Goal: Transaction & Acquisition: Purchase product/service

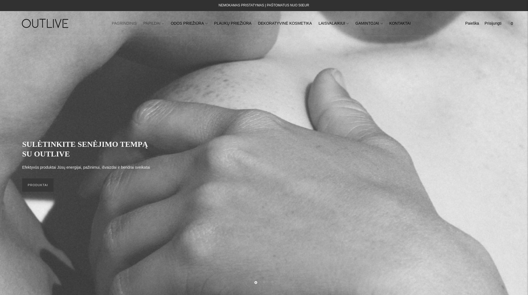
click at [159, 23] on link "PAPILDAI" at bounding box center [153, 23] width 21 height 12
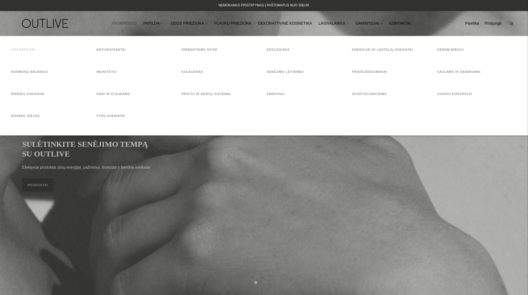
click at [20, 51] on link "Visi papildai" at bounding box center [23, 49] width 24 height 3
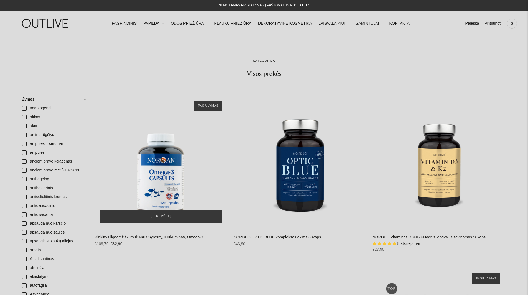
click at [165, 171] on div "Rinkinys ilgaamžiškumui: NAD Synergy, Kurkuminas, Omega-3\a" at bounding box center [160, 161] width 133 height 133
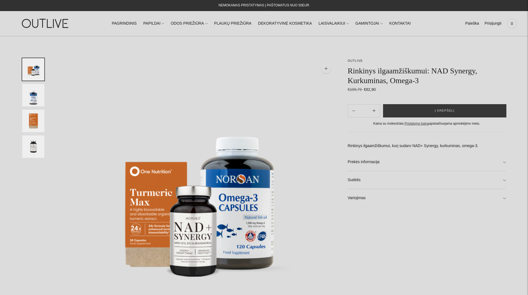
scroll to position [167, 0]
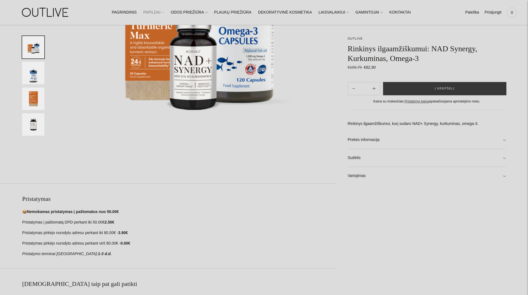
click at [163, 13] on link "PAPILDAI" at bounding box center [153, 12] width 21 height 12
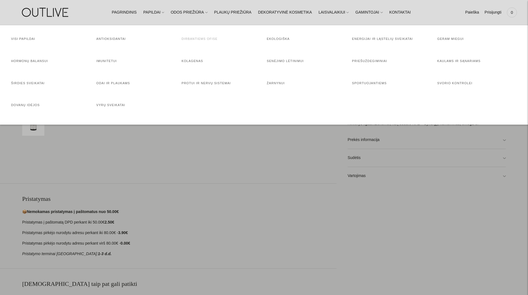
click at [188, 40] on link "Dirbantiems ofise" at bounding box center [199, 38] width 36 height 3
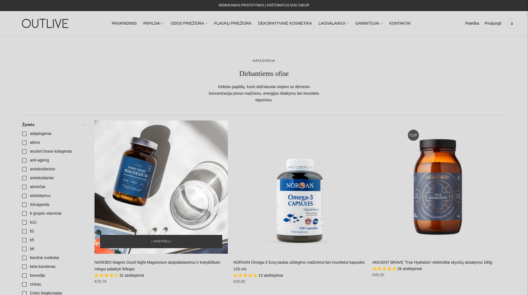
click at [155, 174] on div "NORDBO Magnis Good Night Magnesium atsipalaidavimui ir kokybiškam miegui palaik…" at bounding box center [160, 186] width 133 height 133
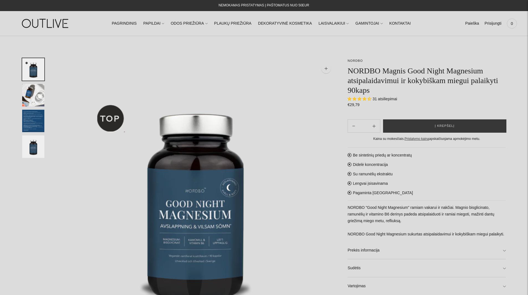
select select "**********"
click at [440, 124] on span "Į krepšelį" at bounding box center [445, 126] width 20 height 6
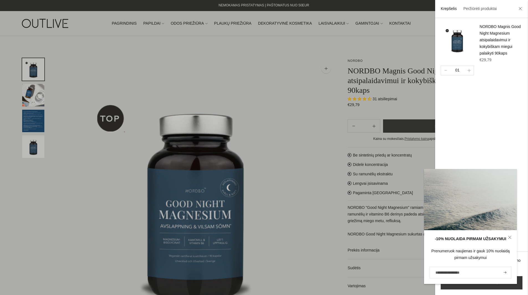
click at [108, 71] on div at bounding box center [264, 147] width 528 height 295
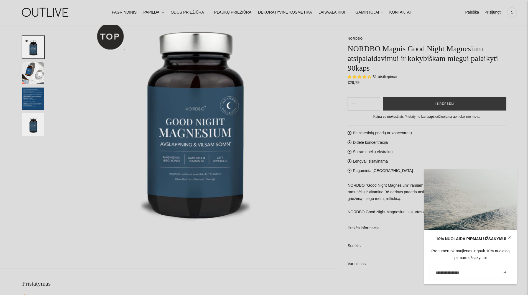
scroll to position [83, 0]
click at [508, 237] on icon at bounding box center [509, 237] width 3 height 3
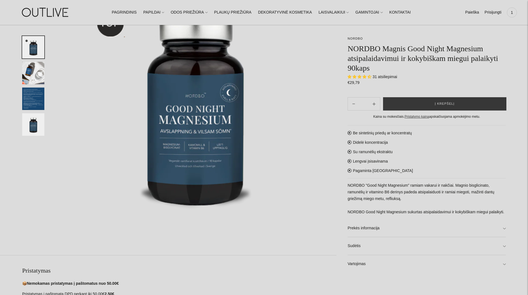
scroll to position [95, 0]
click at [412, 230] on link "Prekės informacija" at bounding box center [426, 228] width 158 height 18
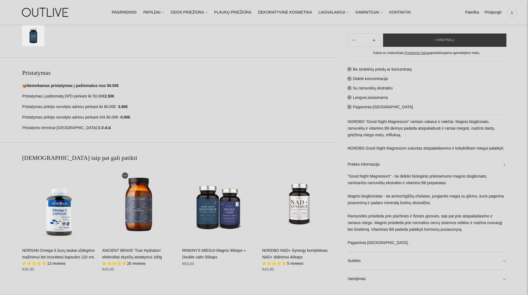
scroll to position [293, 0]
click at [376, 261] on link "Sudėtis" at bounding box center [426, 260] width 158 height 18
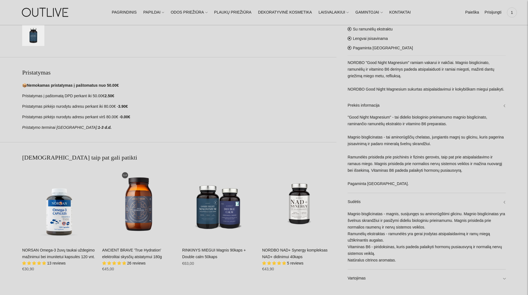
click at [46, 251] on link "NORSAN Omega-3 žuvų taukai uždegimo mažinimui bei imunitetui kapsulės 120 vnt." at bounding box center [58, 253] width 73 height 11
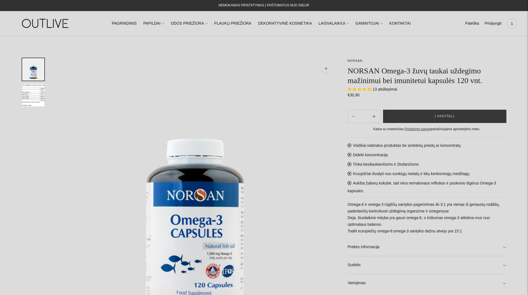
select select "**********"
click at [387, 245] on link "Prekės informacija" at bounding box center [426, 247] width 158 height 18
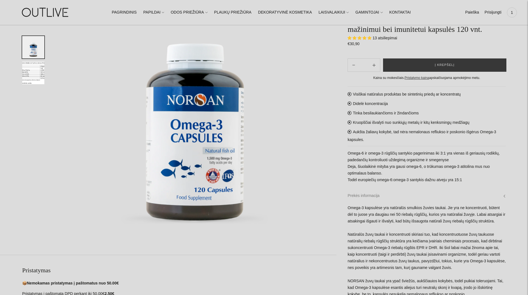
scroll to position [88, 0]
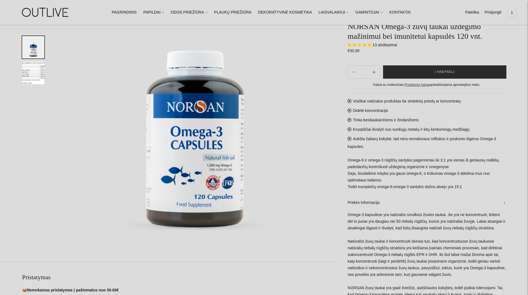
click at [466, 73] on button "Į krepšelį" at bounding box center [444, 72] width 123 height 13
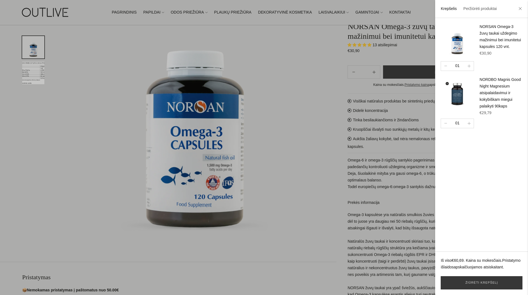
click at [374, 199] on div at bounding box center [264, 147] width 528 height 295
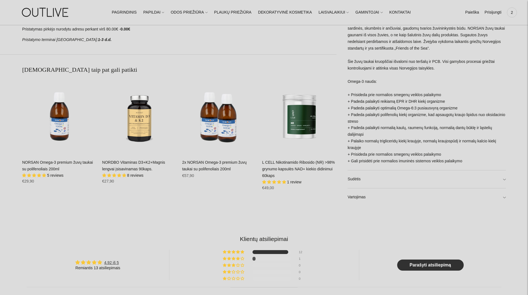
scroll to position [381, 0]
click at [352, 184] on link "Sudėtis" at bounding box center [426, 179] width 158 height 18
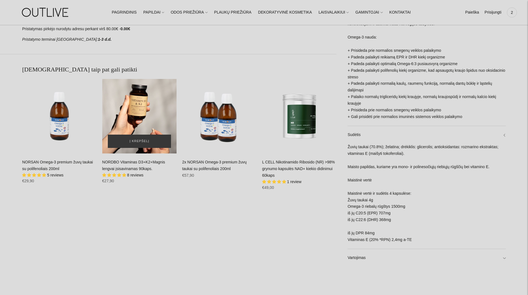
click at [133, 127] on div "NORDBO Vitaminas D3+K2+Magnis lengvai įsisavinamas 90kaps.\a" at bounding box center [139, 116] width 74 height 74
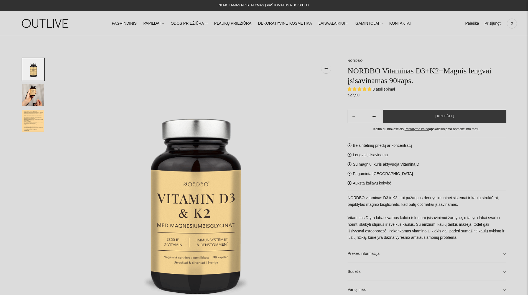
select select "**********"
click at [509, 27] on span "2" at bounding box center [512, 24] width 8 height 8
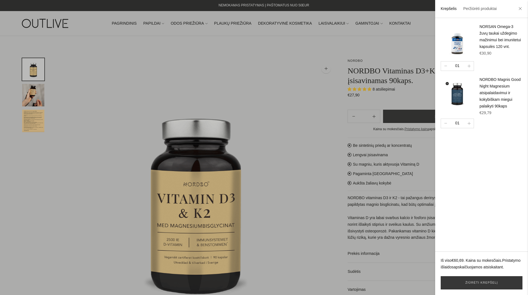
click at [461, 97] on img at bounding box center [456, 92] width 33 height 33
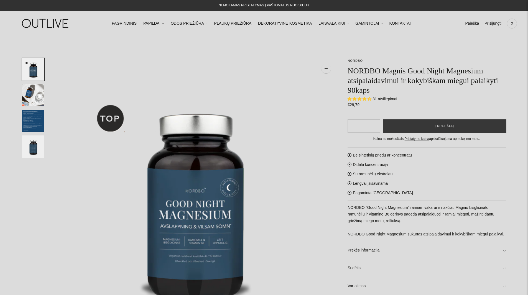
select select "**********"
click at [137, 22] on link "PAGRINDINIS" at bounding box center [124, 23] width 25 height 12
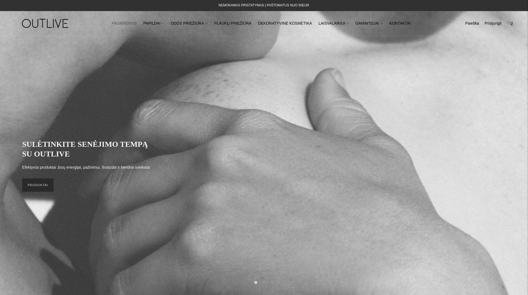
click at [35, 189] on link "PRODUKTAI" at bounding box center [37, 184] width 31 height 13
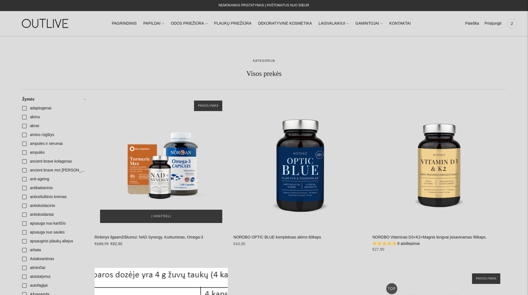
scroll to position [148, 0]
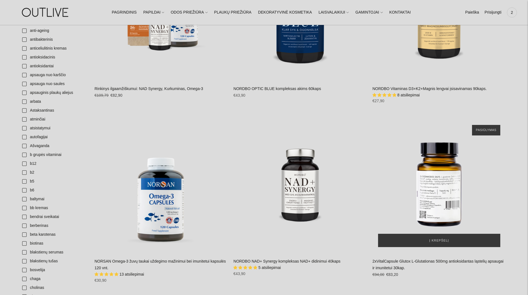
click at [433, 195] on div "2xVitalCapsule Glutox L-Glutationas 500mg antioksidantas ląstelių apsaugai ir i…" at bounding box center [438, 185] width 133 height 133
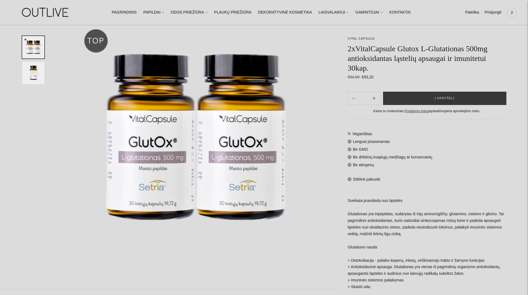
scroll to position [61, 0]
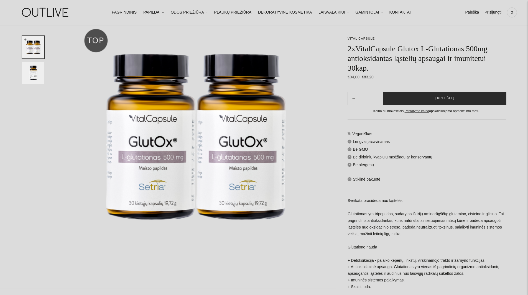
click at [411, 95] on button "Į krepšelį" at bounding box center [444, 98] width 123 height 13
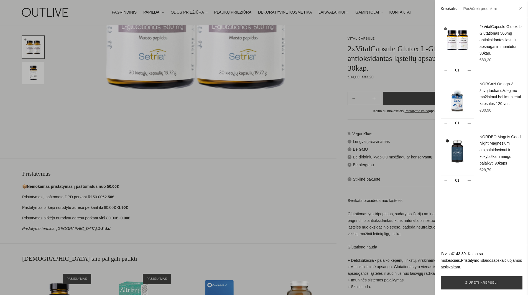
scroll to position [192, 0]
click at [287, 137] on div at bounding box center [264, 147] width 528 height 295
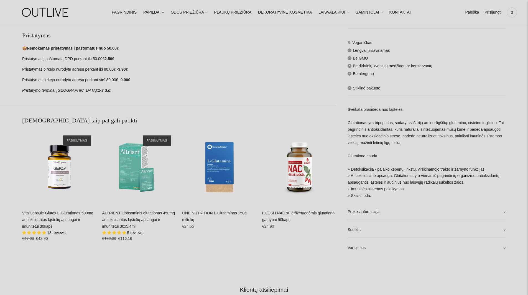
scroll to position [330, 0]
click at [68, 176] on div "VitalCapsule Glutox L-Glutationas 500mg antioksidantas ląstelių apsaugai ir imu…" at bounding box center [59, 167] width 74 height 74
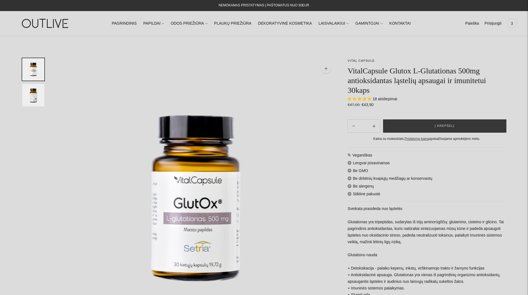
select select "**********"
click at [452, 128] on span "Į krepšelį" at bounding box center [445, 126] width 20 height 6
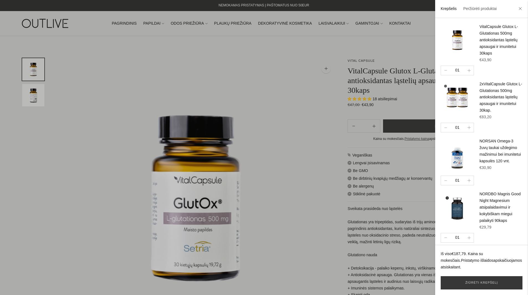
click at [136, 23] on div at bounding box center [264, 147] width 528 height 295
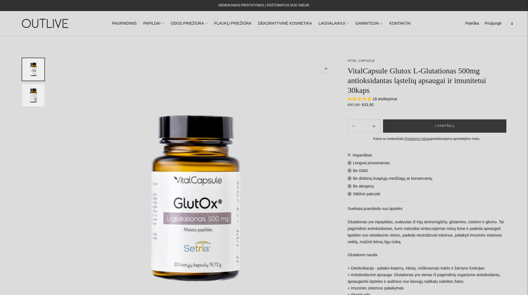
click at [136, 23] on link "PAGRINDINIS" at bounding box center [124, 23] width 25 height 12
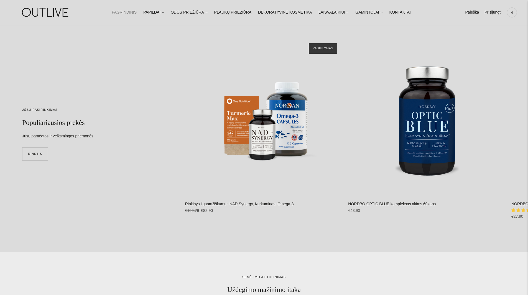
scroll to position [1641, 0]
click at [513, 12] on span "4" at bounding box center [512, 13] width 8 height 8
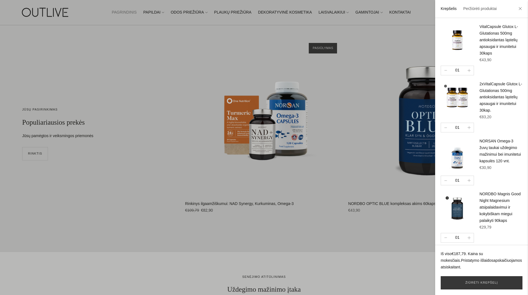
scroll to position [7, 0]
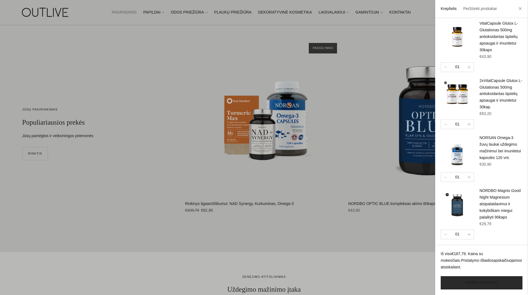
click at [471, 282] on link "Žiūrėti krepšelį" at bounding box center [481, 282] width 82 height 13
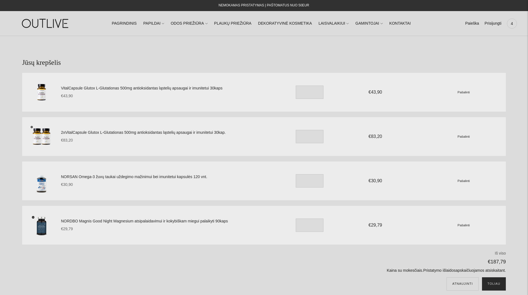
click at [496, 282] on button "Toliau" at bounding box center [494, 283] width 24 height 13
click at [137, 21] on link "PAGRINDINIS" at bounding box center [124, 23] width 25 height 12
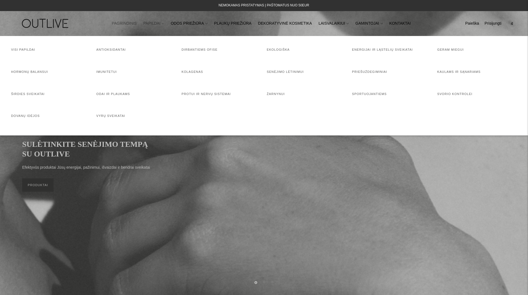
click at [164, 22] on link "PAPILDAI" at bounding box center [153, 23] width 21 height 12
click at [199, 49] on link "Dirbantiems ofise" at bounding box center [199, 49] width 36 height 3
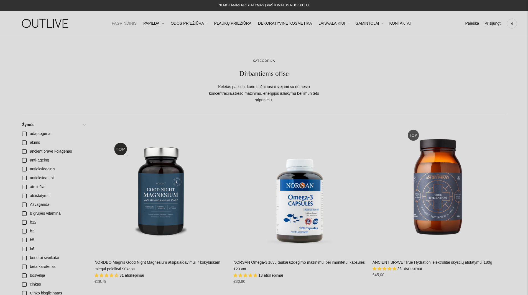
click at [137, 22] on link "PAGRINDINIS" at bounding box center [124, 23] width 25 height 12
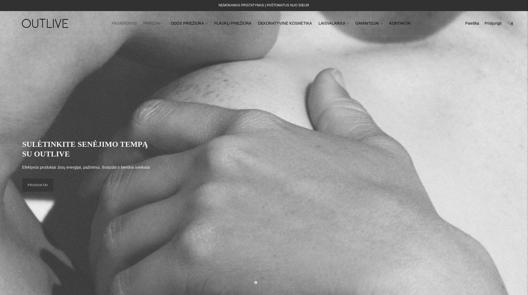
click at [164, 25] on link "PAPILDAI" at bounding box center [153, 23] width 21 height 12
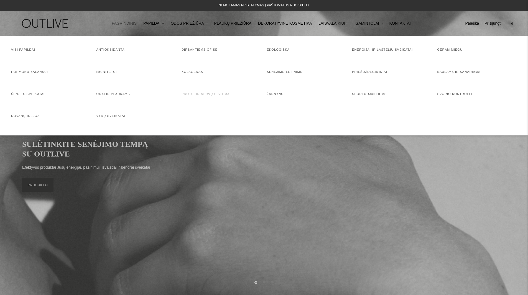
click at [209, 93] on link "Protui ir nervų sistemai" at bounding box center [205, 93] width 49 height 3
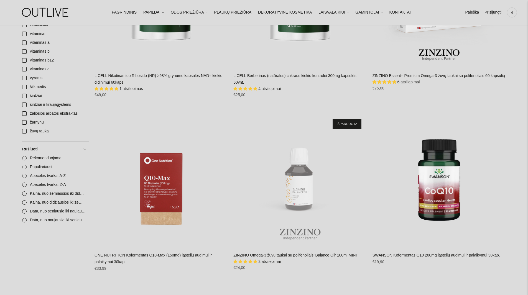
scroll to position [926, 0]
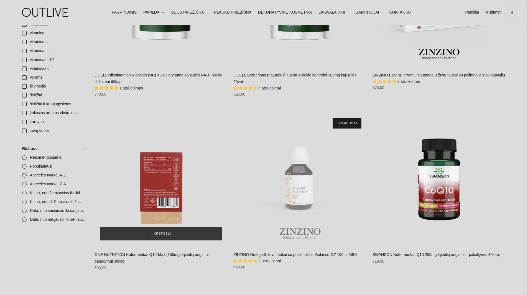
click at [163, 189] on div "ONE NUTRITION Kofermentas Q10-Max (150mg) ląstelių augimui ir palaikymui 30kap.…" at bounding box center [160, 179] width 133 height 133
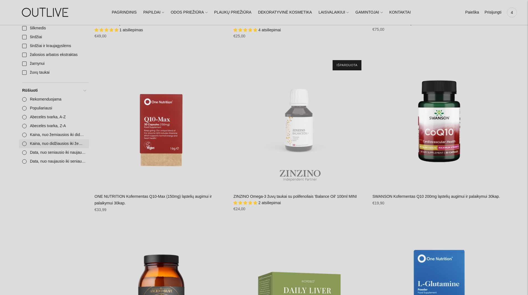
scroll to position [990, 0]
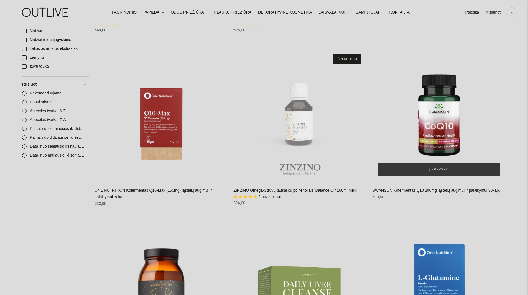
click at [435, 145] on img "SWANSON Kofermentas Q10 200mg ląstelių augimui ir palaikymui 30kap.\a" at bounding box center [438, 114] width 133 height 133
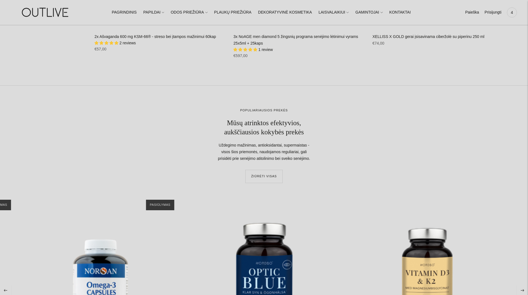
scroll to position [3768, 0]
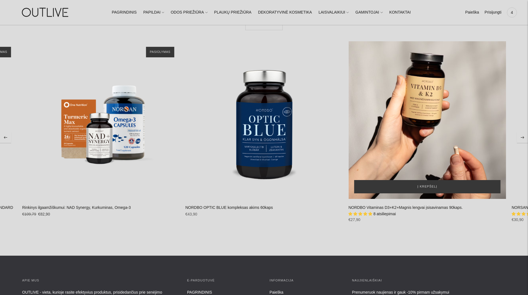
click at [423, 129] on div "NORDBO Vitaminas D3+K2+Magnis lengvai įsisavinamas 90kaps.\a" at bounding box center [427, 120] width 158 height 158
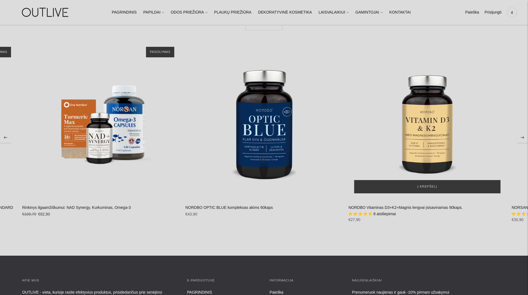
scroll to position [3740, 0]
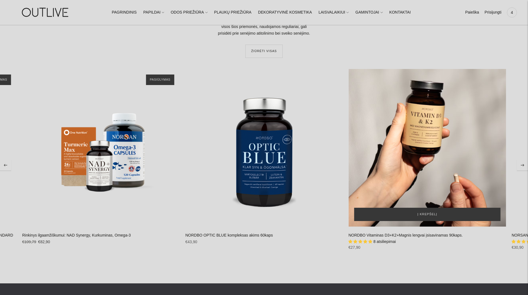
click at [423, 140] on div "NORDBO Vitaminas D3+K2+Magnis lengvai įsisavinamas 90kaps.\a" at bounding box center [427, 148] width 158 height 158
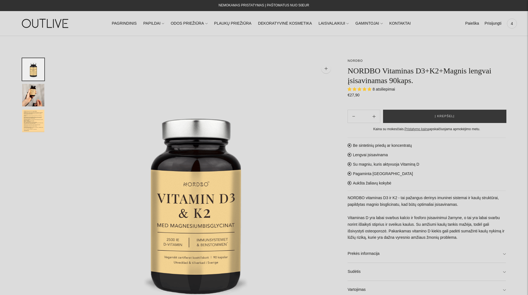
select select "**********"
click at [319, 208] on img at bounding box center [195, 198] width 281 height 281
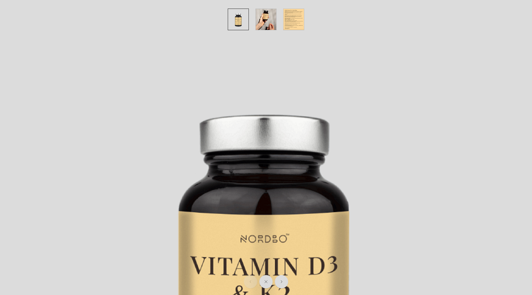
click at [357, 145] on img at bounding box center [264, 266] width 532 height 532
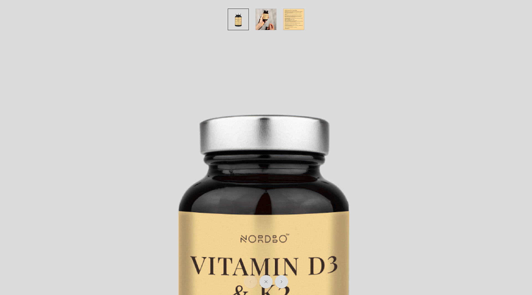
drag, startPoint x: 353, startPoint y: 126, endPoint x: 339, endPoint y: 76, distance: 52.0
click at [339, 76] on img at bounding box center [264, 266] width 532 height 532
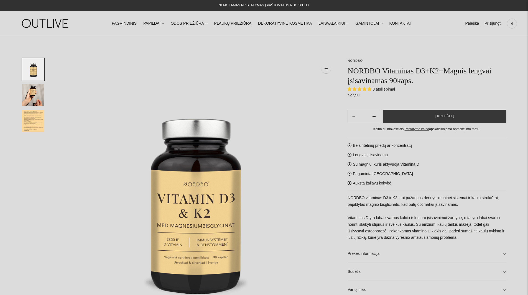
select select "**********"
click at [427, 111] on button "Į krepšelį" at bounding box center [444, 116] width 123 height 13
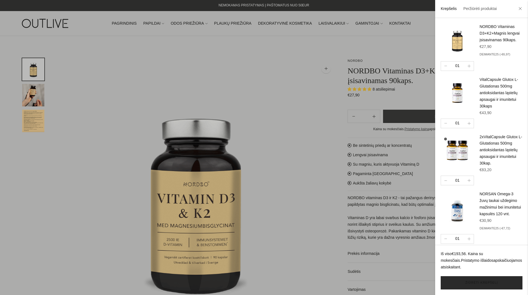
click at [467, 278] on link "Žiūrėti krepšelį" at bounding box center [481, 282] width 82 height 13
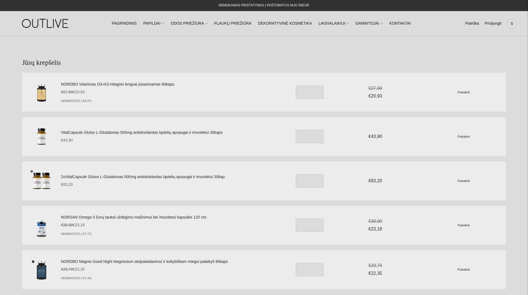
click at [463, 139] on div "Pašalinti" at bounding box center [463, 136] width 73 height 7
click at [462, 137] on small "Pašalinti" at bounding box center [463, 137] width 12 height 4
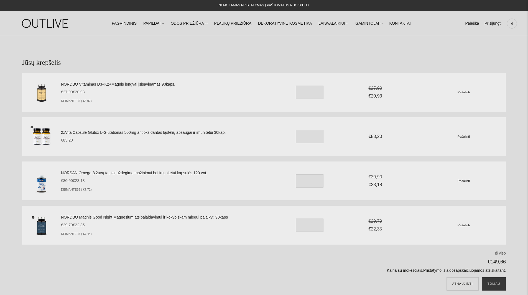
click at [460, 137] on small "Pašalinti" at bounding box center [463, 137] width 12 height 4
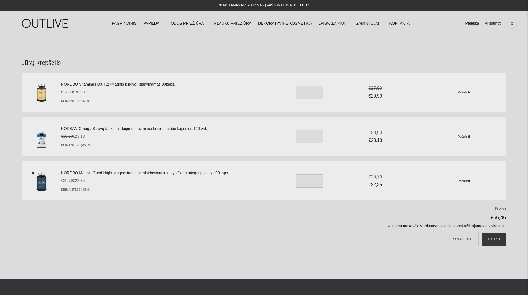
click at [173, 172] on link "NORDBO Magnis Good Night Magnesium atsipalaidavimui ir kokybiškam miegui palaik…" at bounding box center [168, 173] width 214 height 7
click at [78, 84] on link "NORDBO Vitaminas D3+K2+Magnis lengvai įsisavinamas 90kaps." at bounding box center [168, 84] width 214 height 7
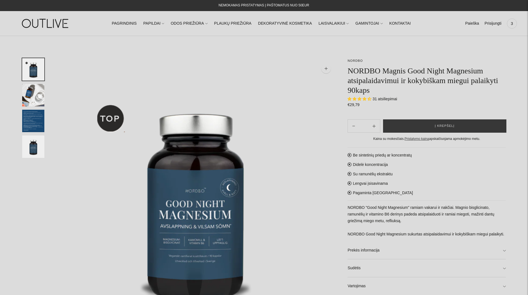
select select "**********"
click at [25, 99] on img "Translation missing: en.general.accessibility.image_thumbail" at bounding box center [33, 95] width 22 height 22
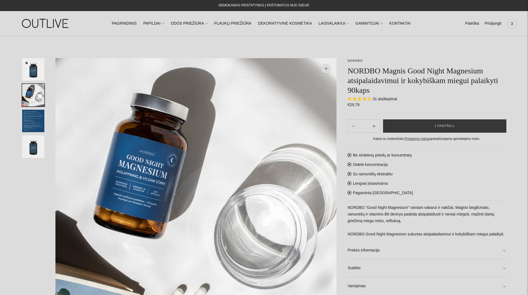
click at [28, 121] on img "Translation missing: en.general.accessibility.image_thumbail" at bounding box center [33, 121] width 22 height 22
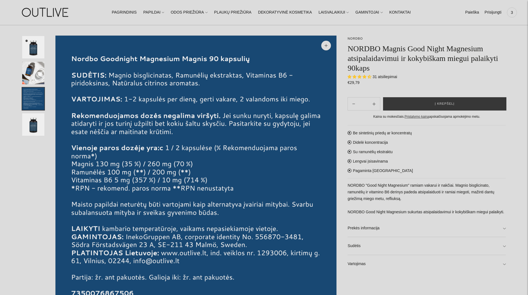
scroll to position [23, 0]
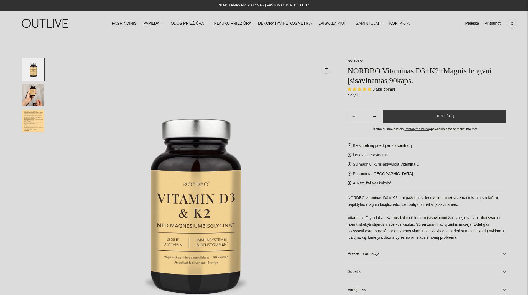
select select "**********"
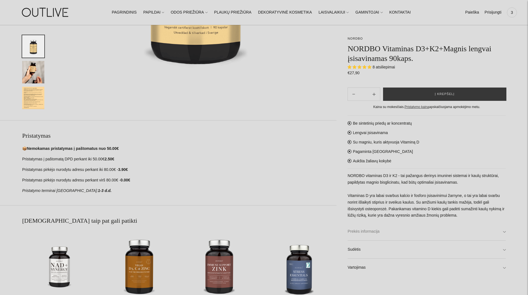
scroll to position [230, 0]
click at [385, 251] on link "Sudėtis" at bounding box center [426, 250] width 158 height 18
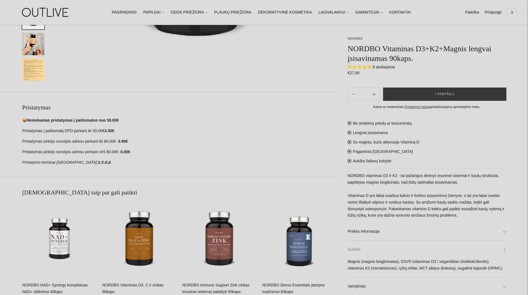
scroll to position [262, 0]
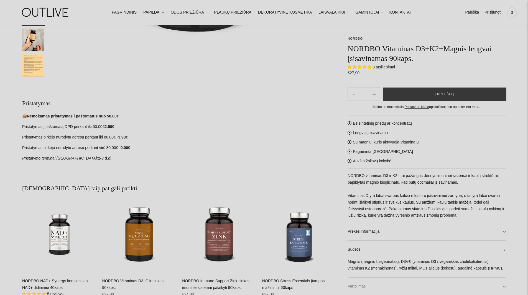
click at [389, 284] on link "Vartojimas" at bounding box center [426, 286] width 158 height 18
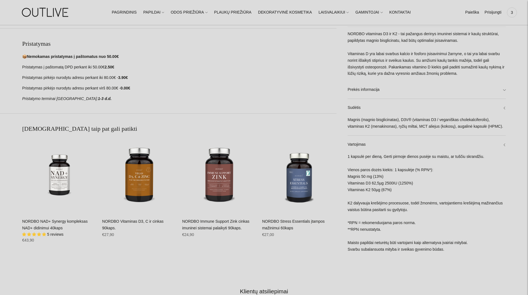
scroll to position [322, 0]
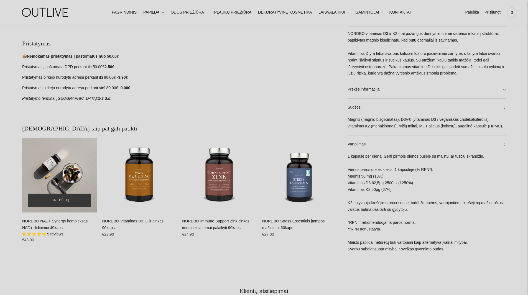
click at [58, 177] on div "NORDBO NAD+ Synergy kompleksas NAD+ didinimui 40kaps\a" at bounding box center [59, 175] width 74 height 74
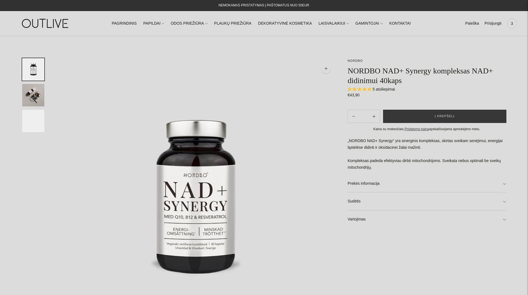
select select "**********"
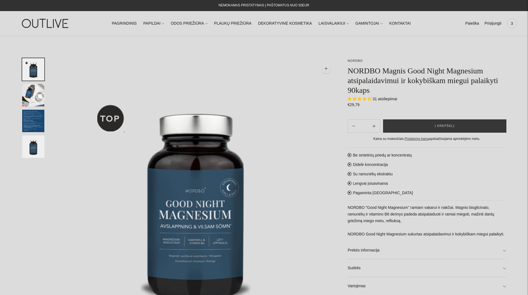
select select "**********"
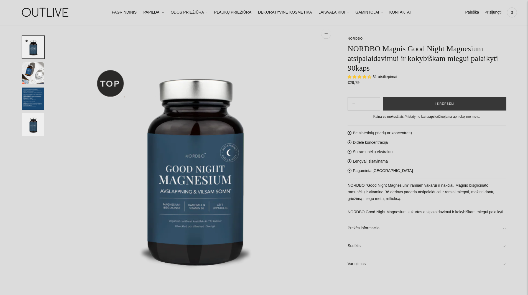
scroll to position [55, 0]
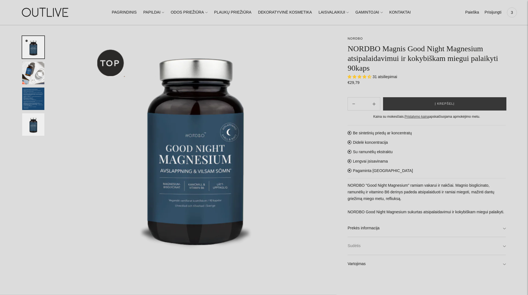
click at [390, 245] on link "Sudėtis" at bounding box center [426, 246] width 158 height 18
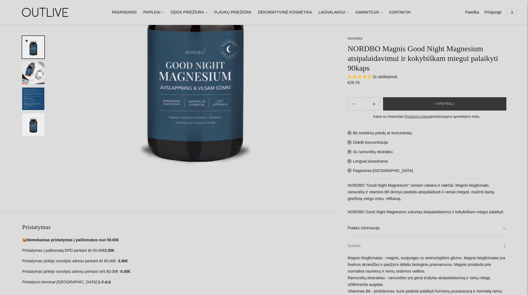
scroll to position [0, 0]
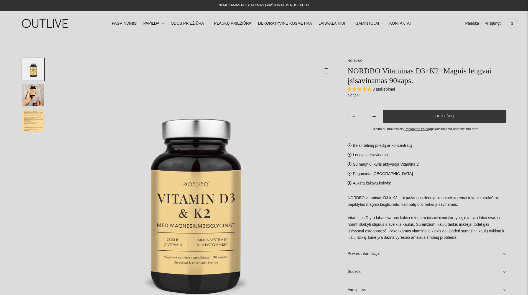
select select "**********"
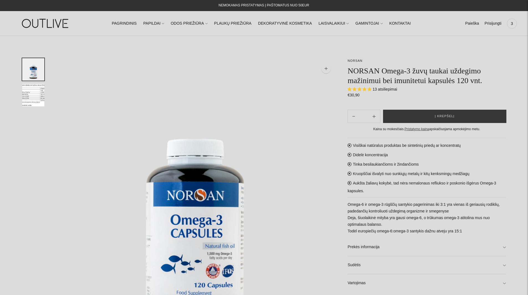
select select "**********"
